Goal: Find contact information: Find contact information

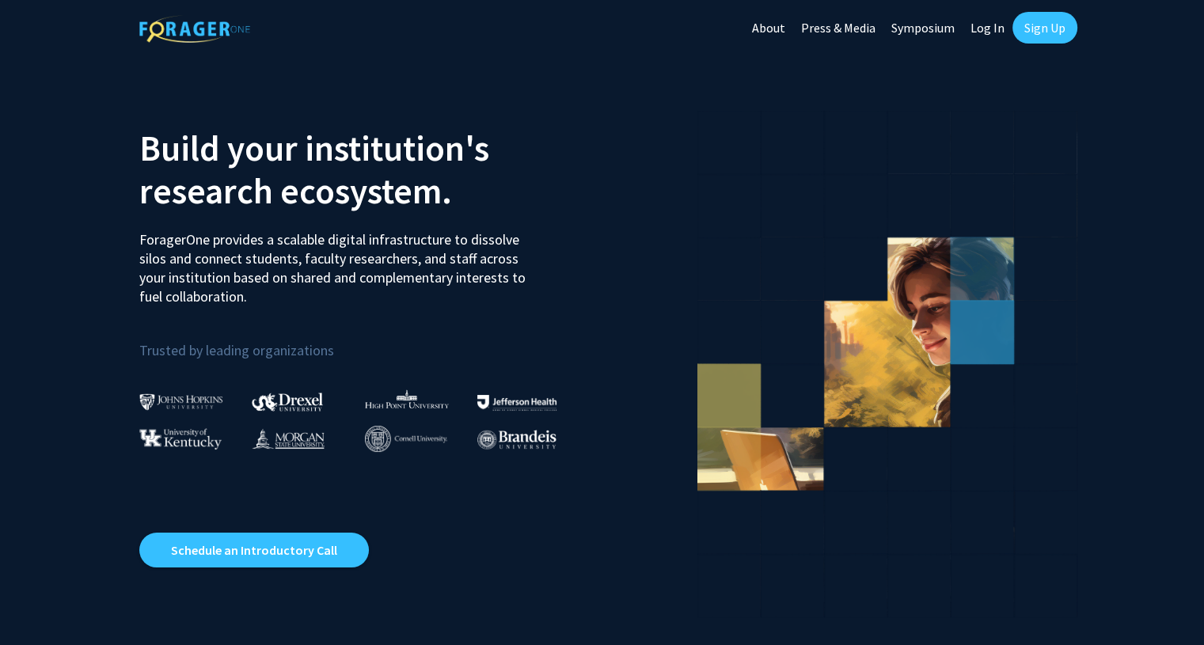
click at [985, 25] on link "Log In" at bounding box center [987, 27] width 50 height 55
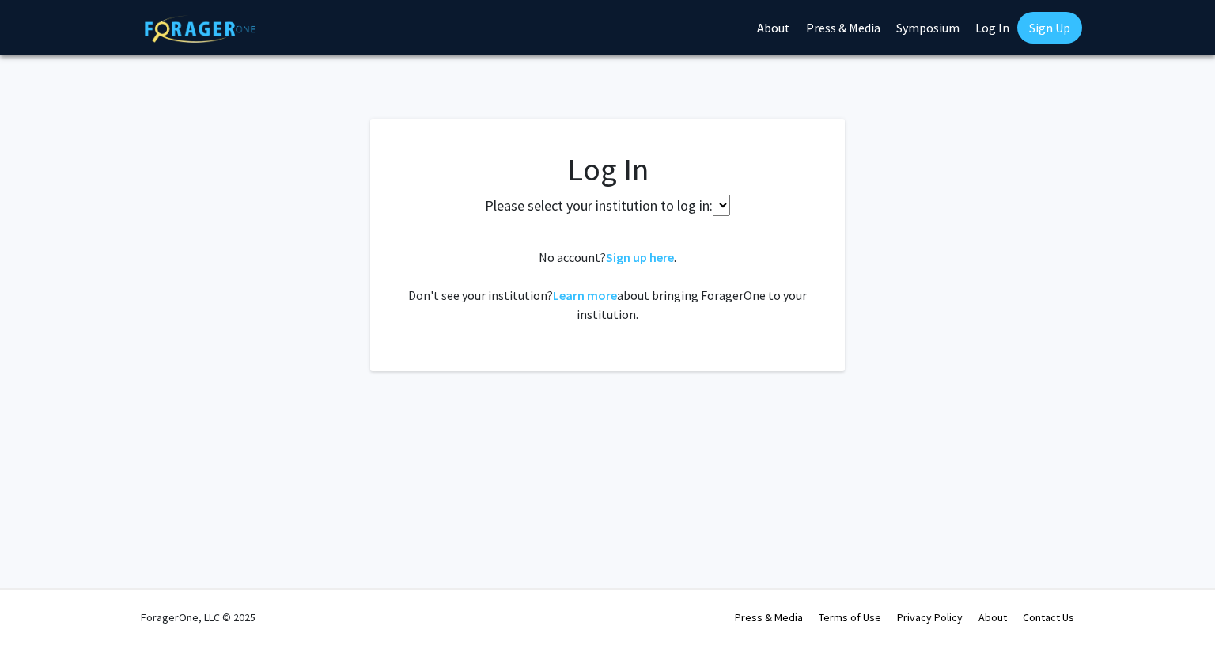
select select
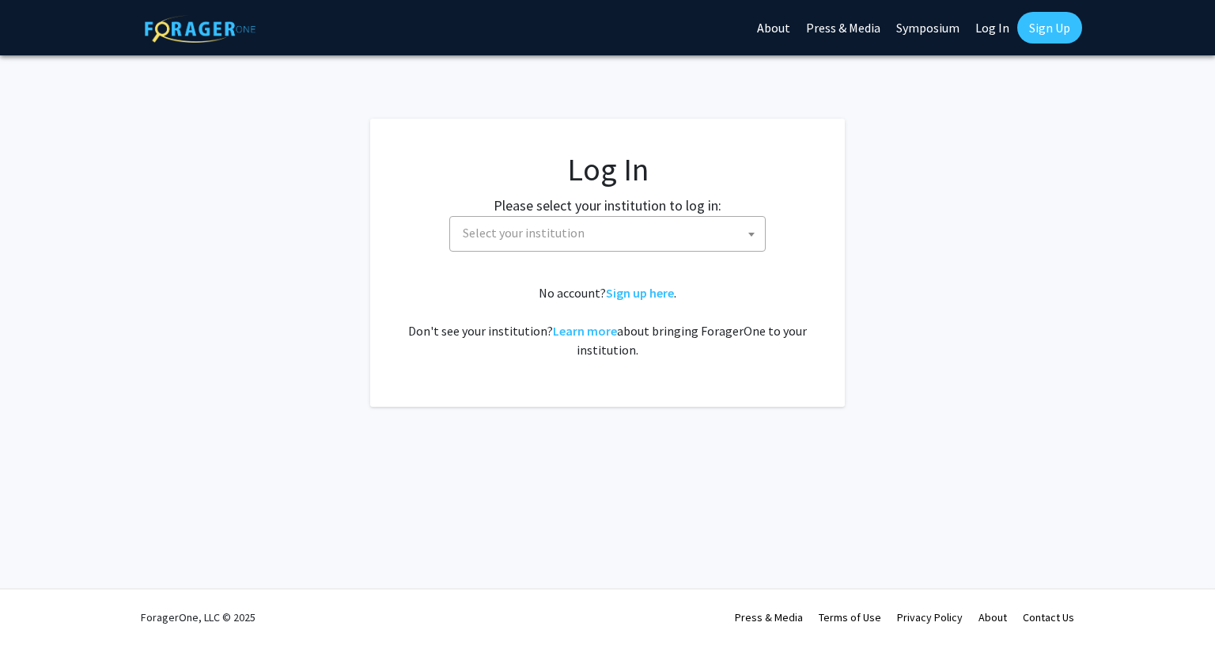
click at [570, 225] on span "Select your institution" at bounding box center [524, 233] width 122 height 16
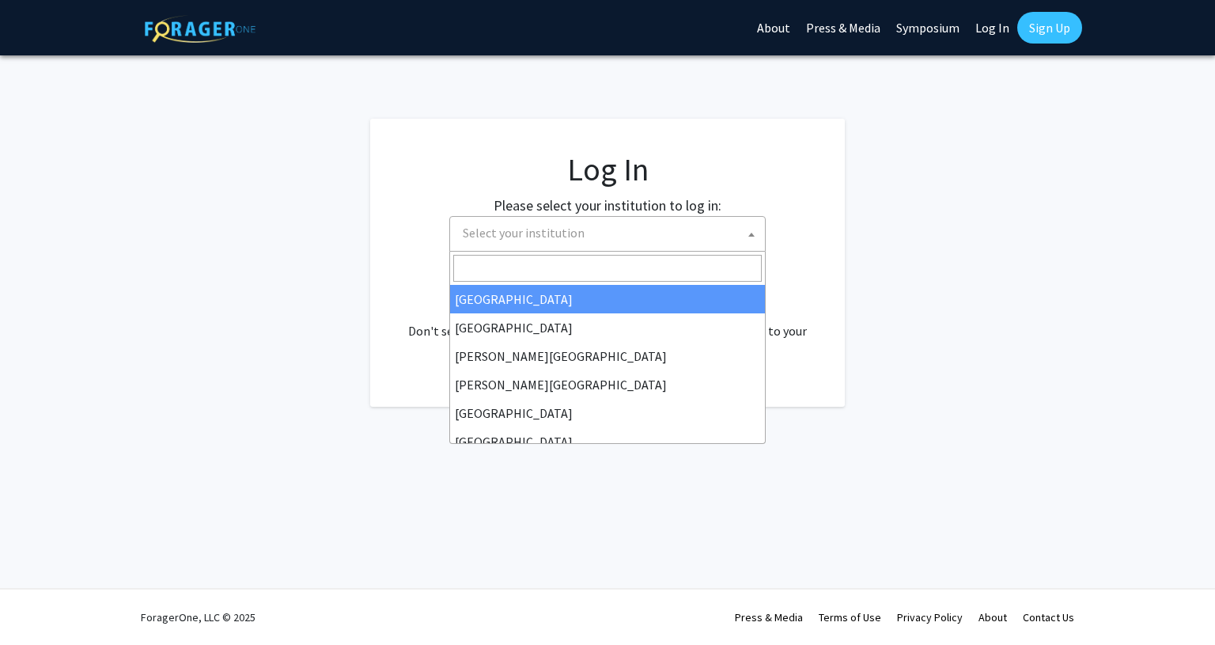
type input "m"
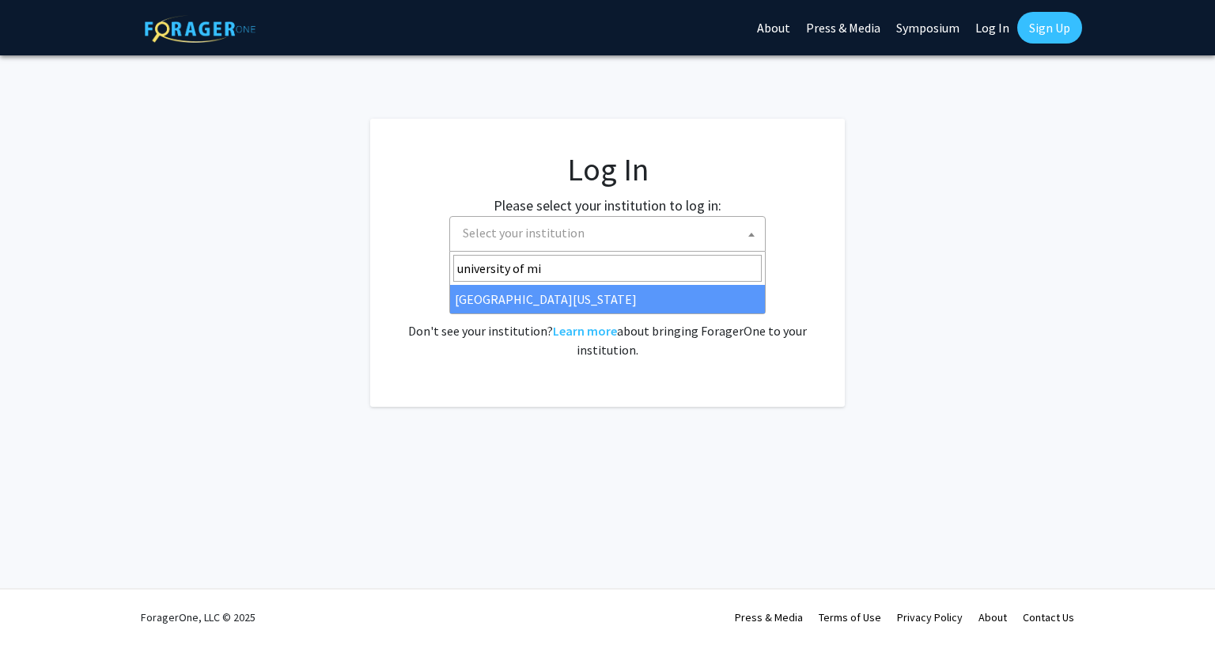
type input "university of mi"
select select "33"
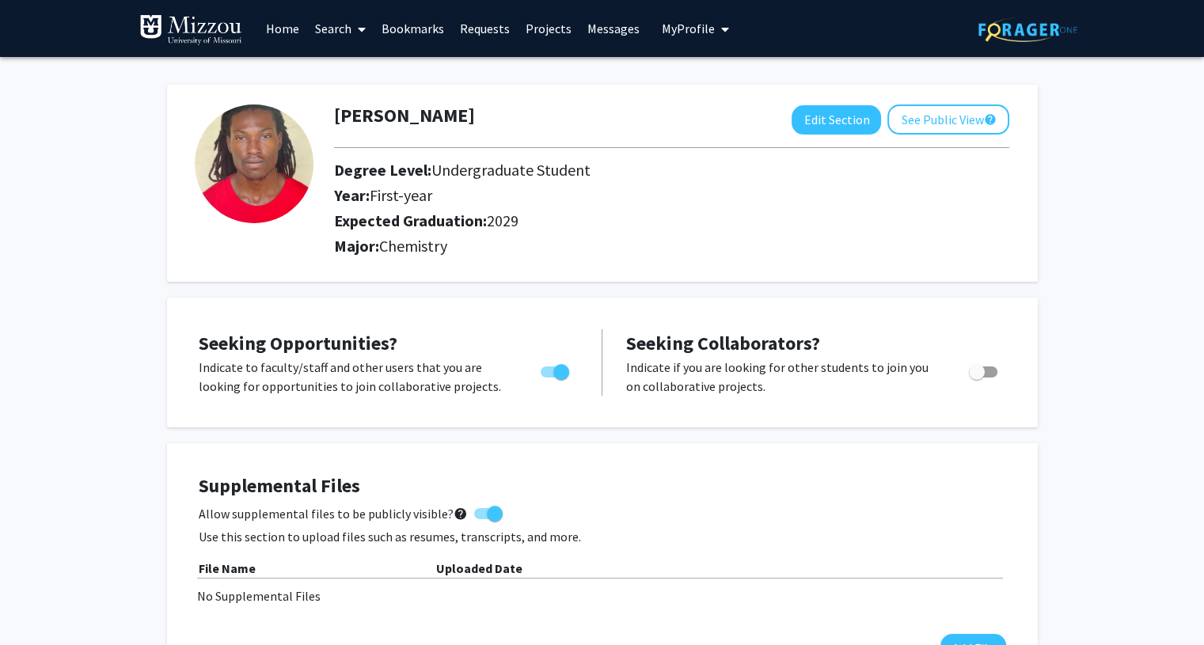
click at [338, 29] on link "Search" at bounding box center [340, 28] width 66 height 55
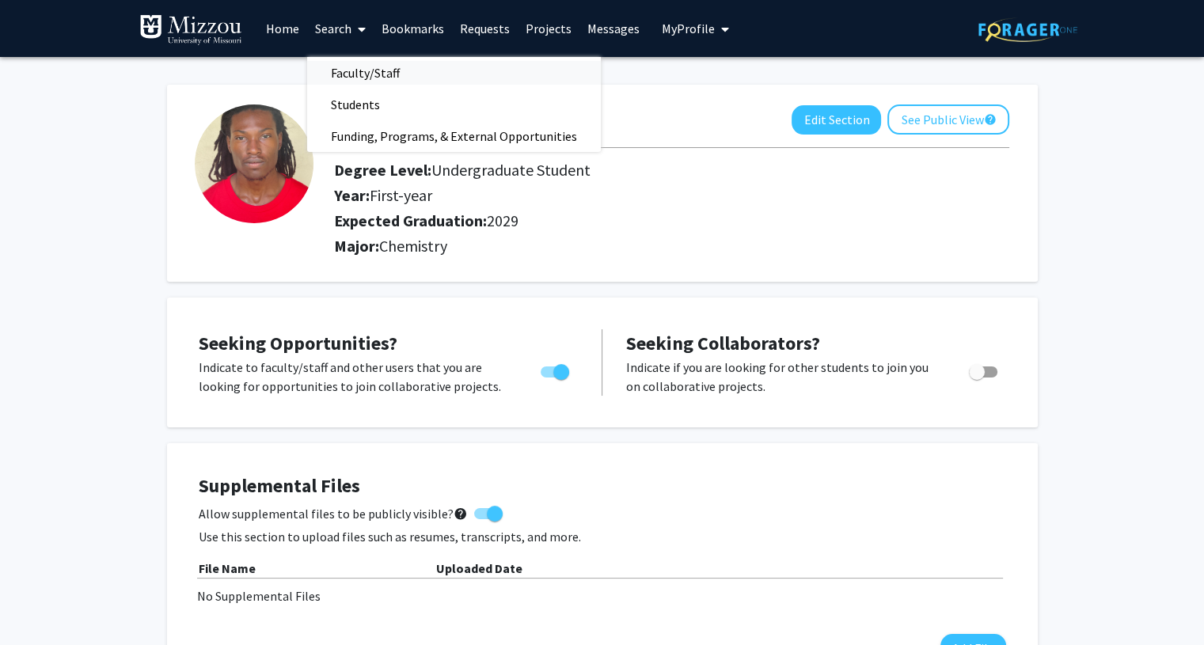
click at [369, 67] on span "Faculty/Staff" at bounding box center [365, 73] width 116 height 32
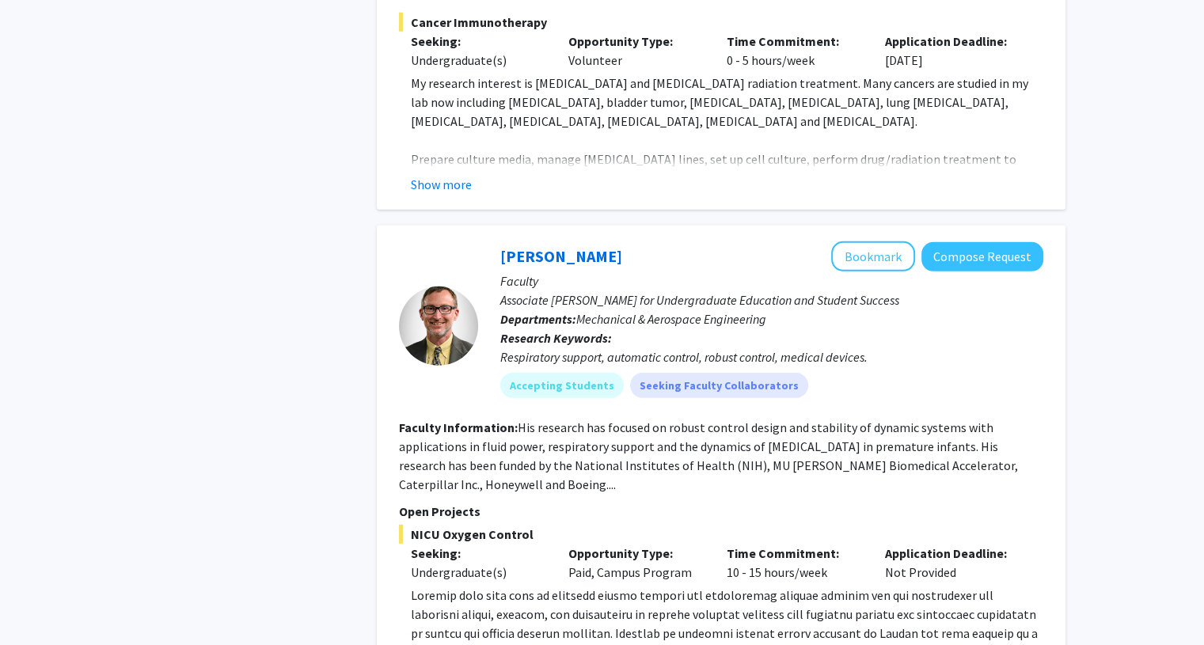
scroll to position [4685, 0]
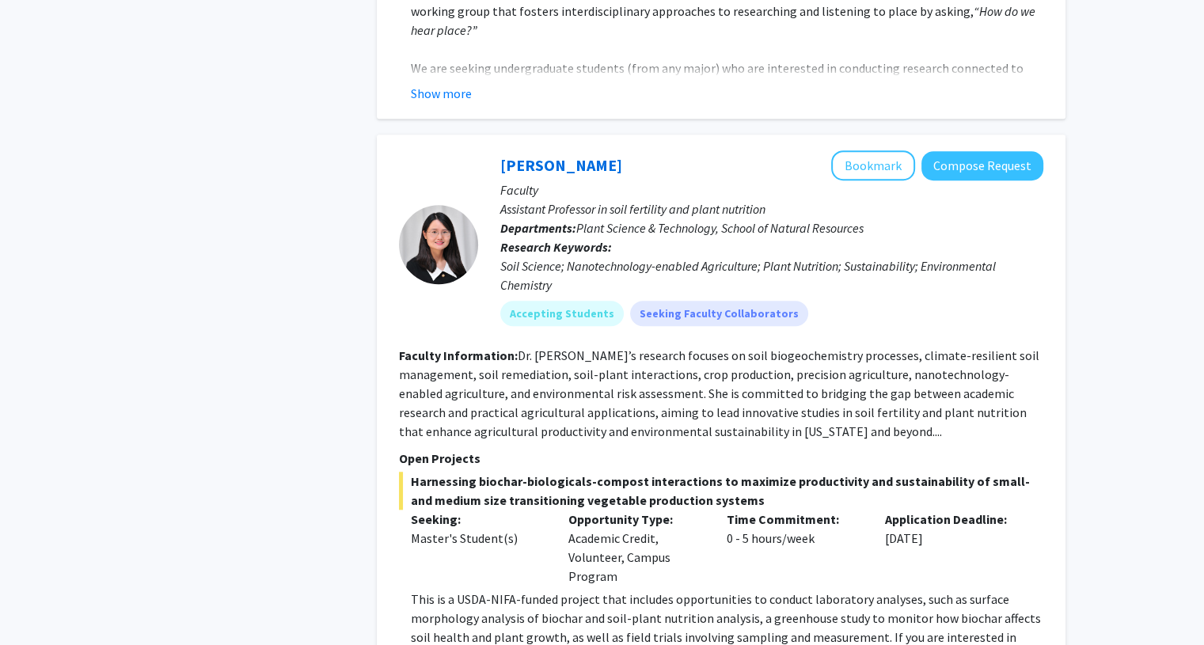
scroll to position [7219, 0]
click at [552, 221] on b "Departments:" at bounding box center [538, 229] width 76 height 16
click at [899, 151] on button "Bookmark" at bounding box center [873, 166] width 84 height 30
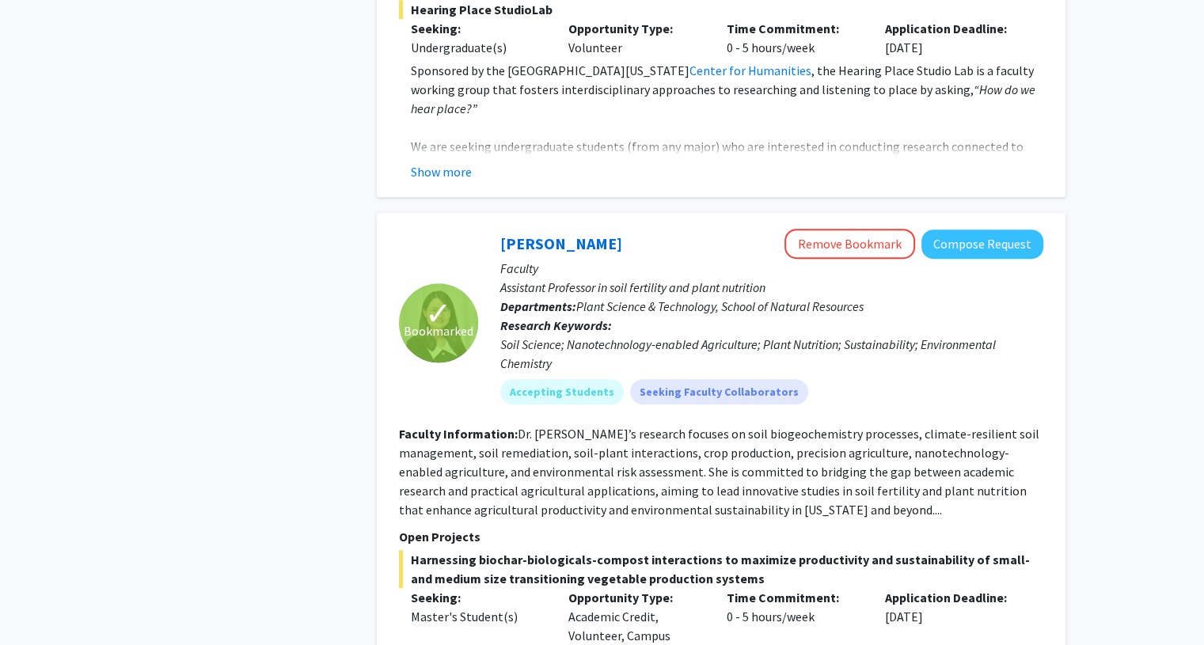
scroll to position [7141, 0]
click at [956, 229] on button "Compose Request" at bounding box center [982, 243] width 122 height 29
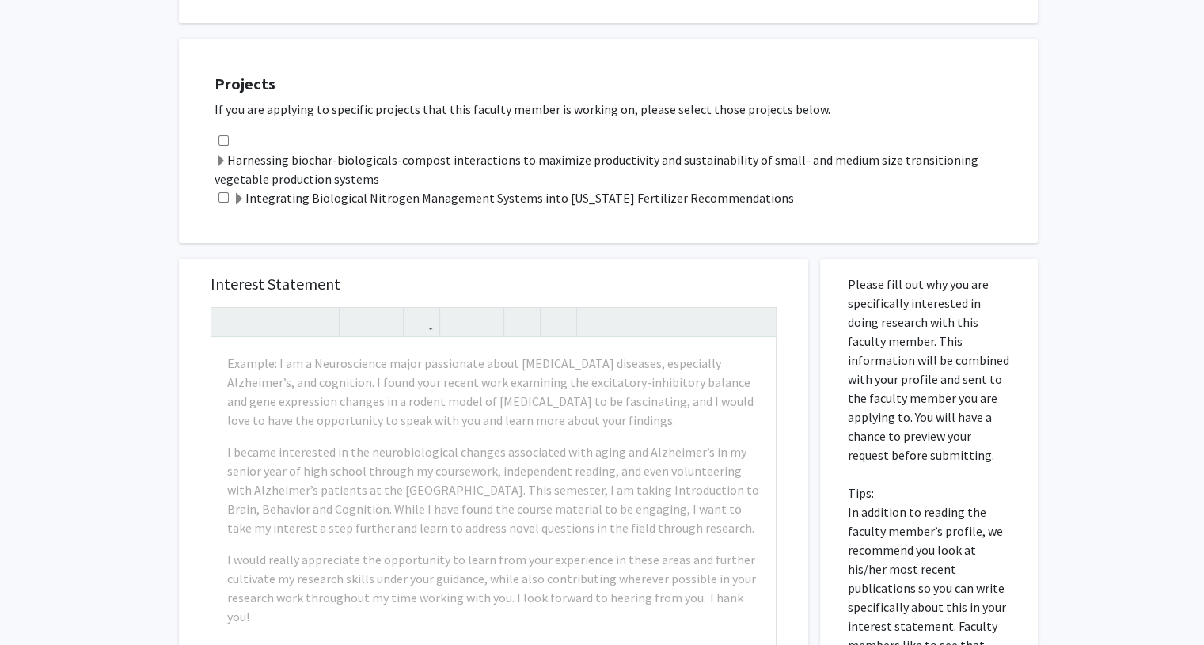
scroll to position [427, 0]
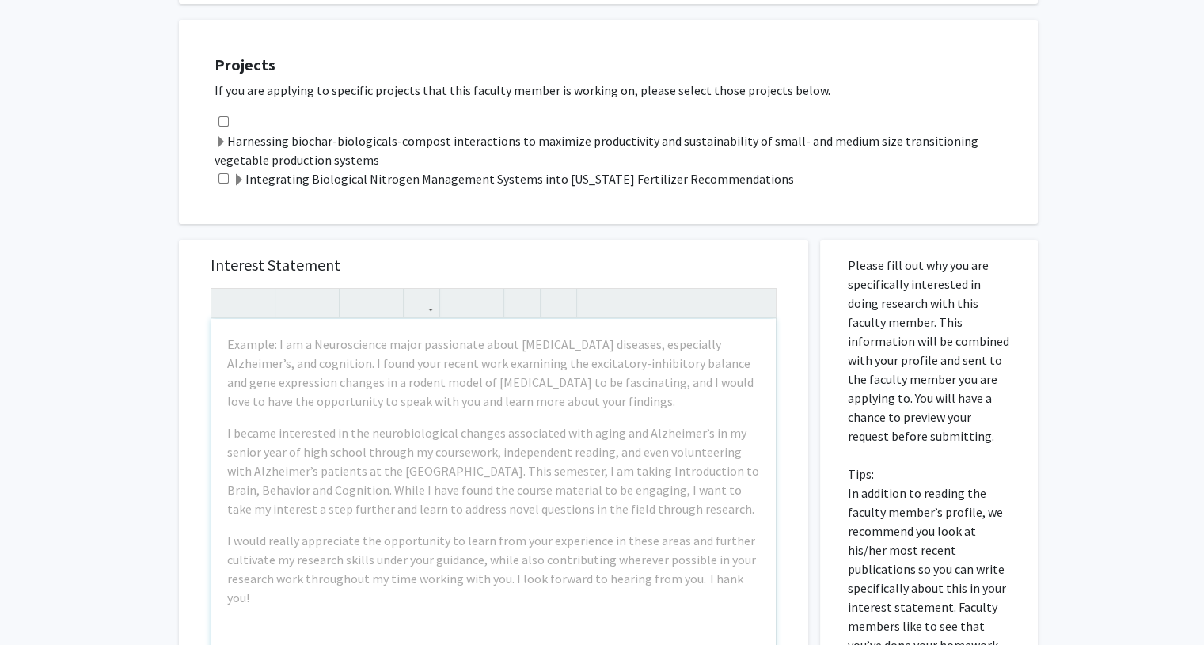
click at [706, 214] on div "Projects If you are applying to specific projects that this faculty member is w…" at bounding box center [608, 122] width 859 height 204
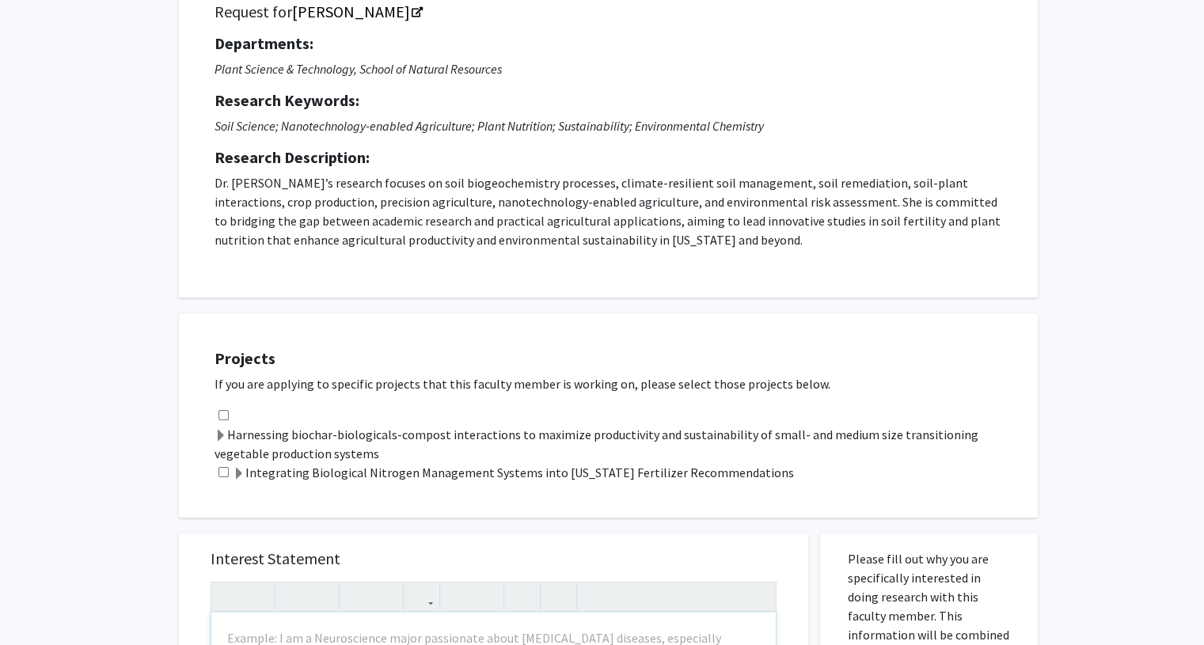
scroll to position [0, 0]
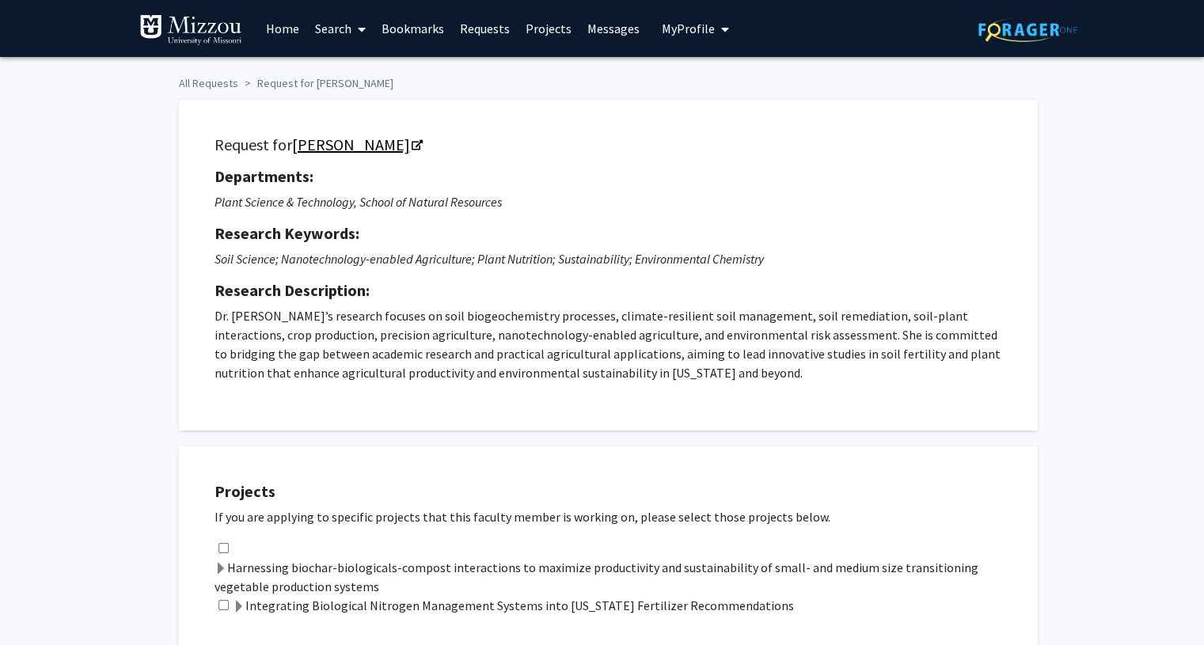
click at [357, 146] on link "[PERSON_NAME]" at bounding box center [356, 145] width 129 height 20
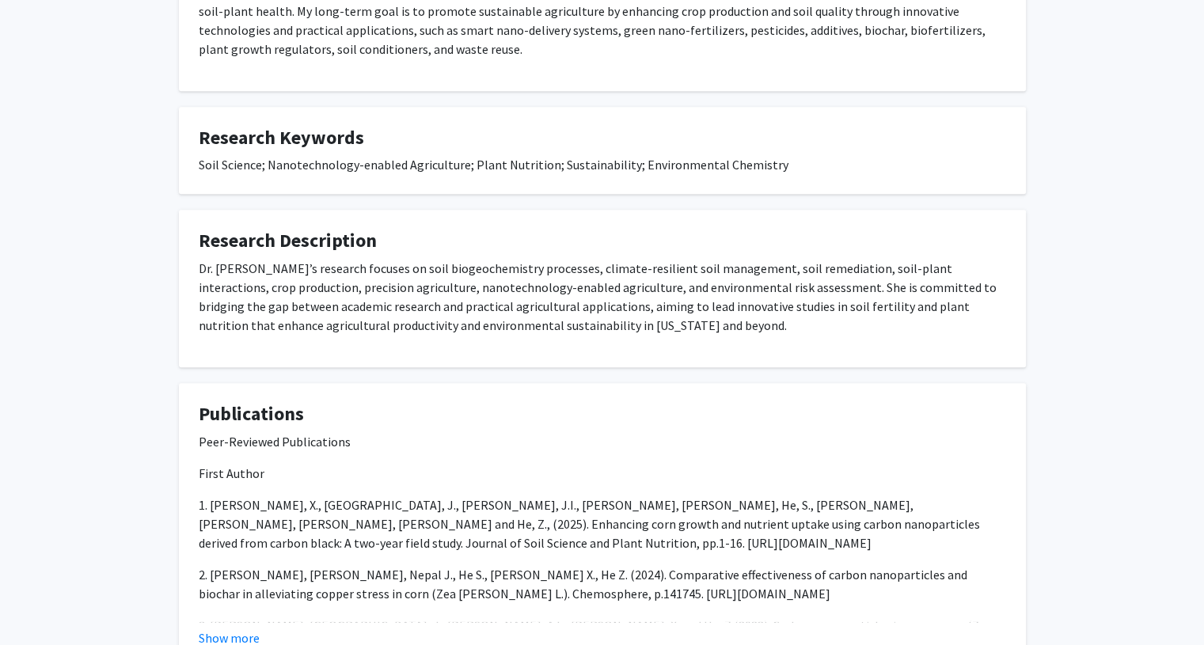
scroll to position [867, 0]
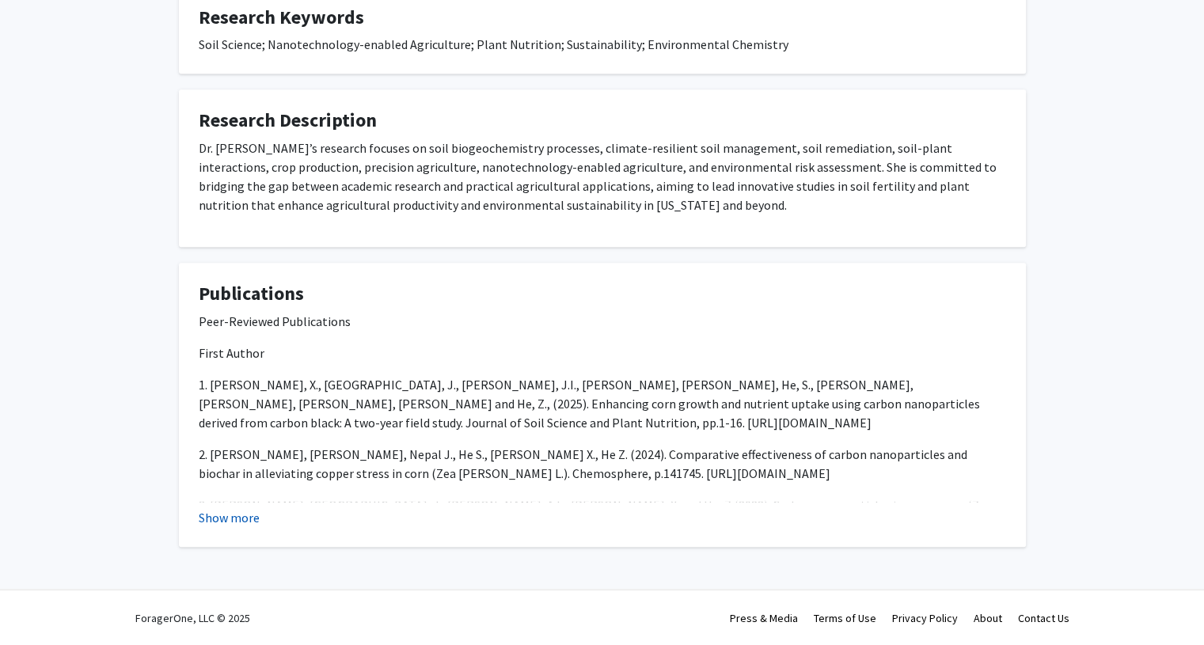
click at [250, 509] on button "Show more" at bounding box center [229, 517] width 61 height 19
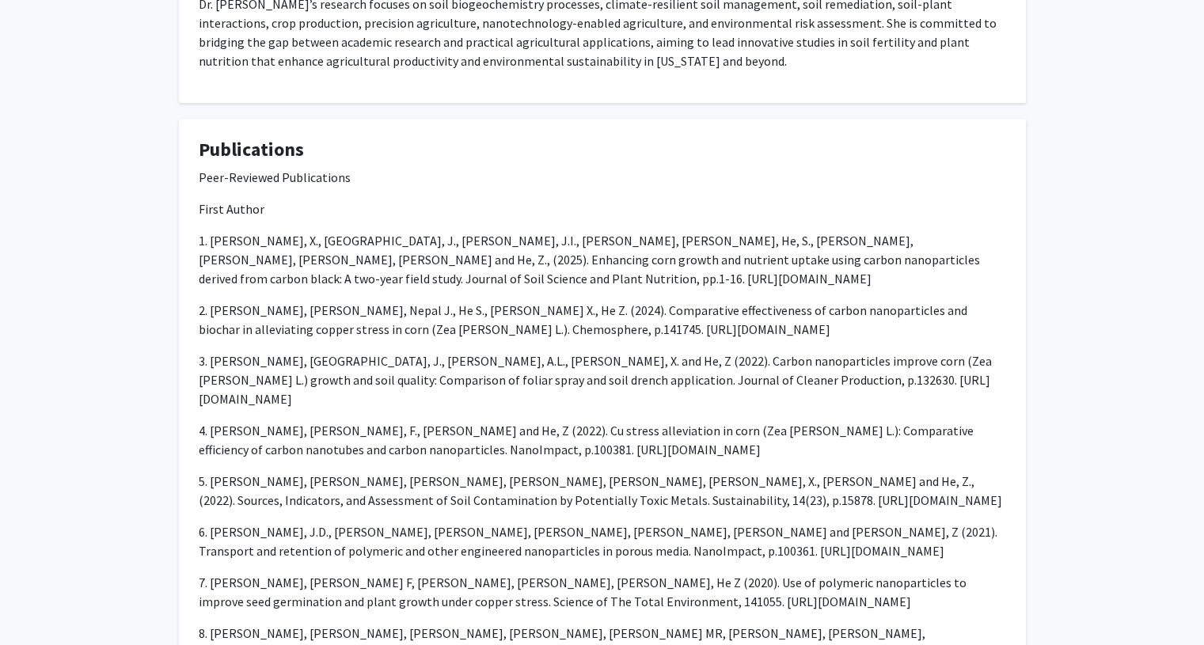
scroll to position [1006, 0]
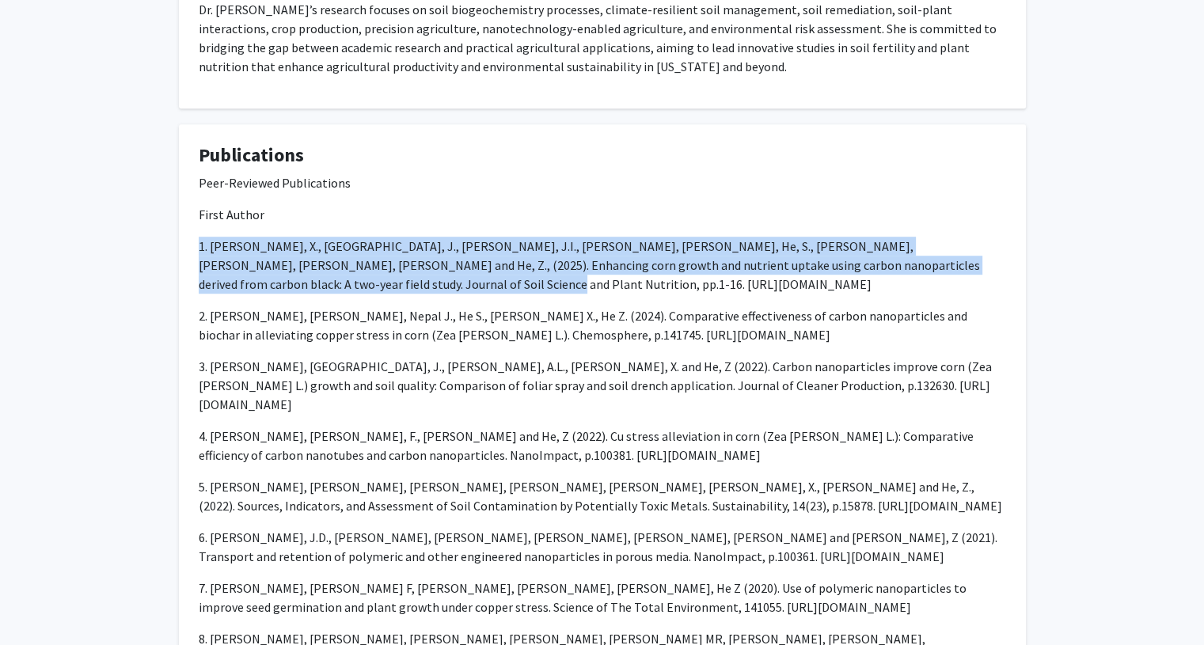
drag, startPoint x: 461, startPoint y: 282, endPoint x: 119, endPoint y: 231, distance: 345.6
copy p "1. Xin, X., Nepal, J., Shohag, J.I., de Souza Junior, J.C., He, S., Ahmad, W., …"
